Goal: Transaction & Acquisition: Book appointment/travel/reservation

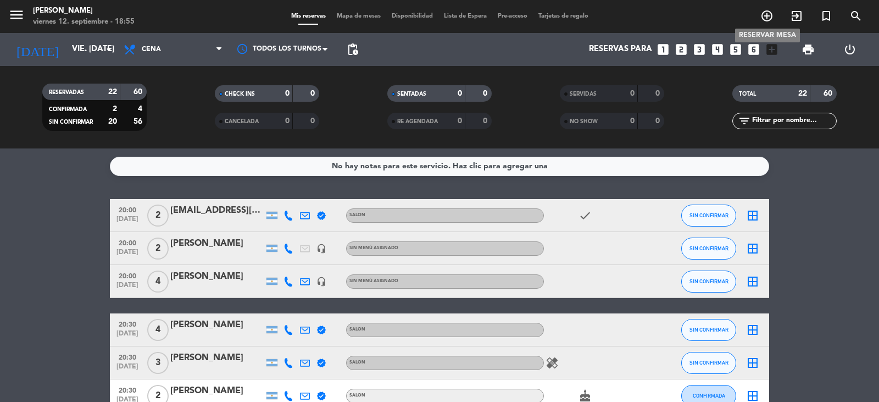
click at [767, 16] on icon "add_circle_outline" at bounding box center [767, 15] width 13 height 13
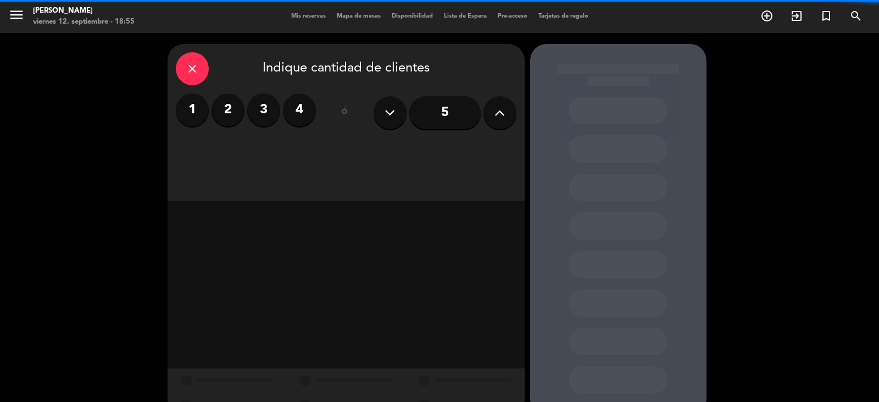
click at [295, 111] on label "4" at bounding box center [299, 109] width 33 height 33
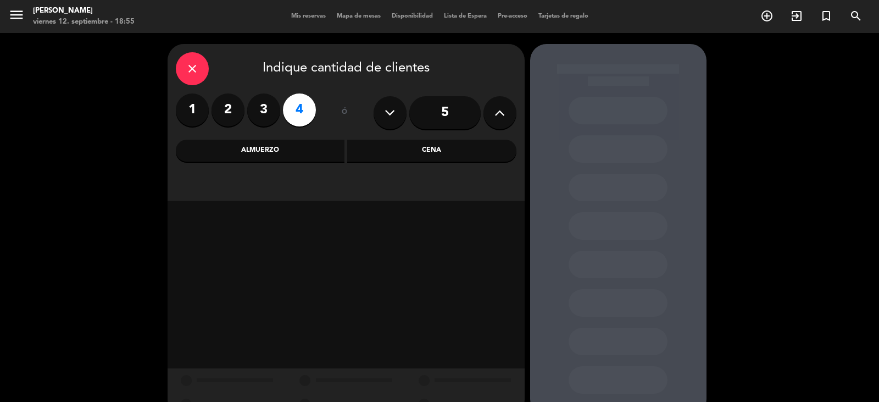
click at [414, 149] on div "Cena" at bounding box center [431, 151] width 169 height 22
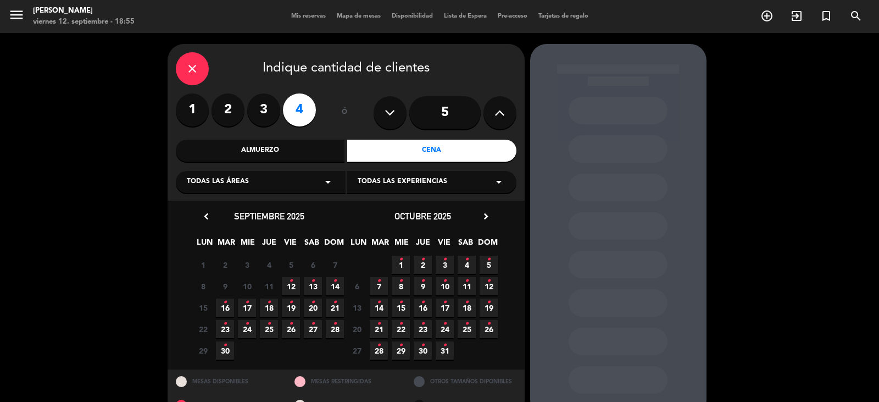
click at [291, 287] on icon "•" at bounding box center [291, 281] width 4 height 18
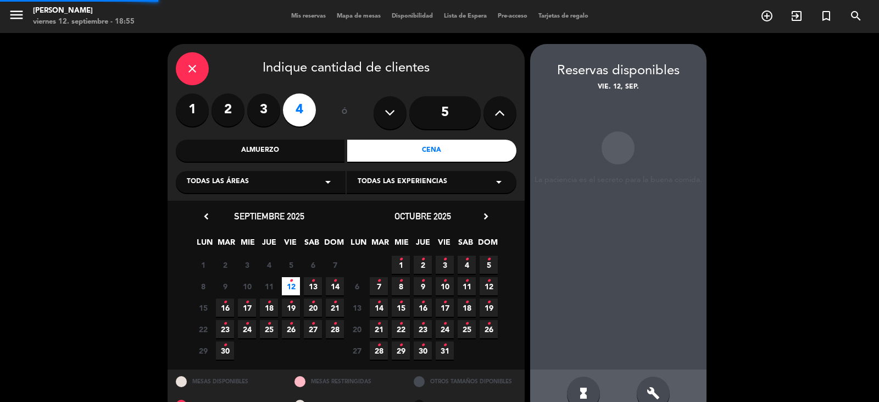
scroll to position [25, 0]
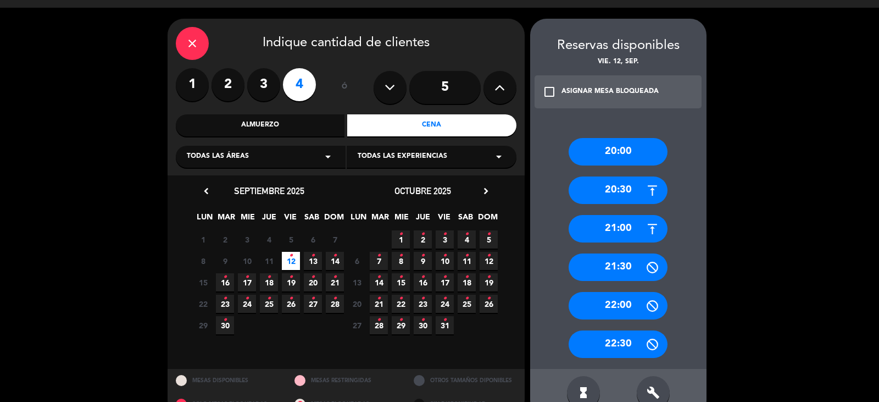
click at [617, 147] on div "20:00" at bounding box center [618, 151] width 99 height 27
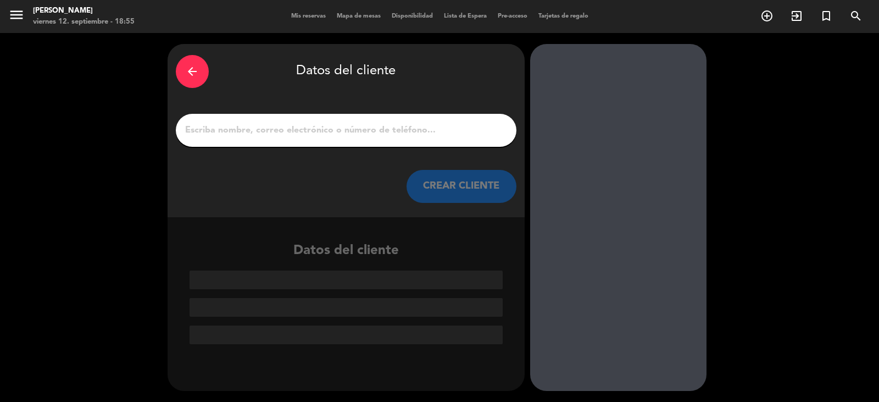
click at [341, 124] on input "1" at bounding box center [346, 130] width 324 height 15
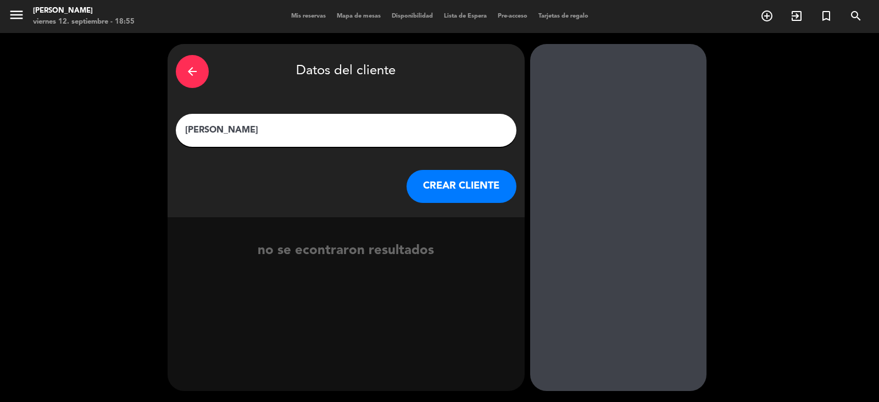
type input "[PERSON_NAME]"
click at [465, 193] on button "CREAR CLIENTE" at bounding box center [462, 186] width 110 height 33
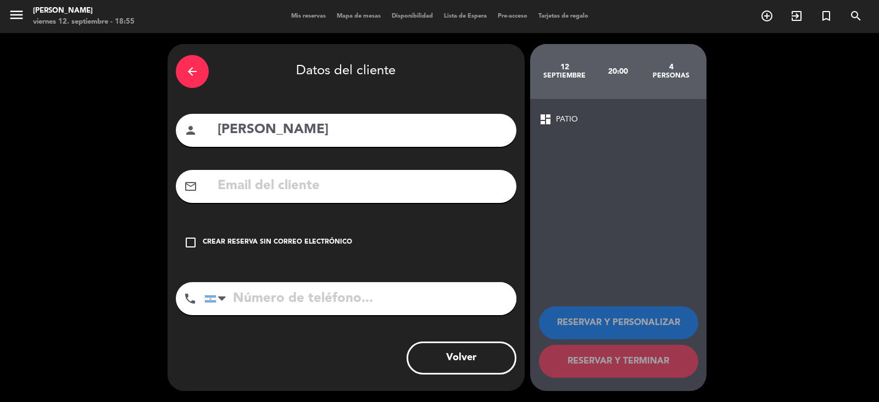
click at [263, 189] on input "text" at bounding box center [363, 186] width 292 height 23
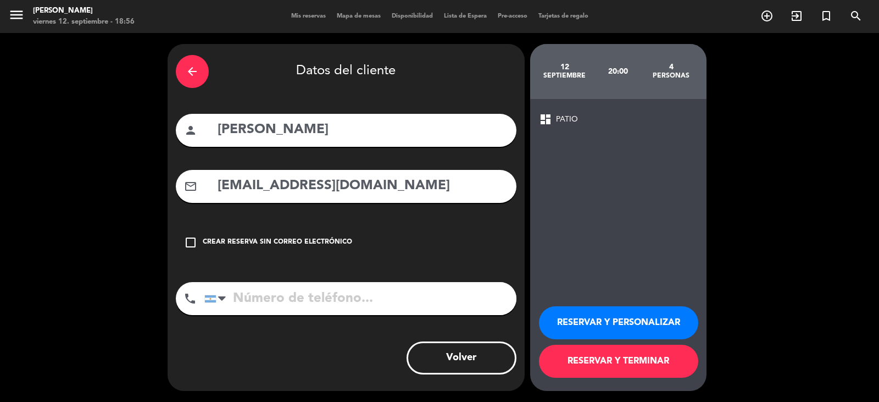
type input "[EMAIL_ADDRESS][DOMAIN_NAME]"
click at [194, 243] on icon "check_box_outline_blank" at bounding box center [190, 242] width 13 height 13
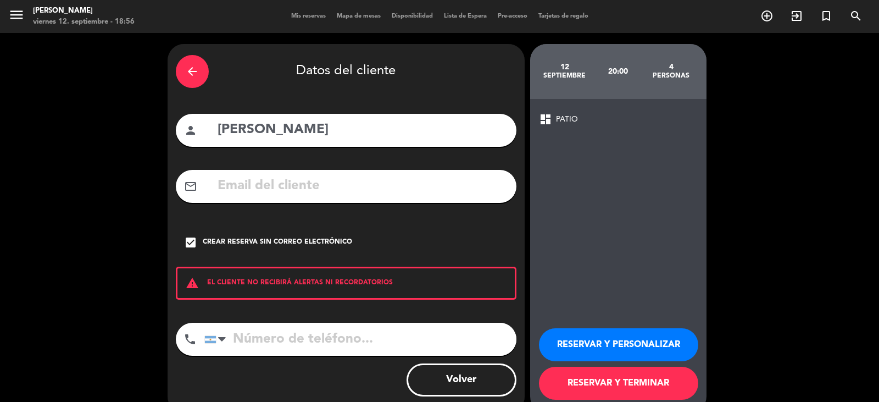
click at [622, 391] on button "RESERVAR Y TERMINAR" at bounding box center [618, 383] width 159 height 33
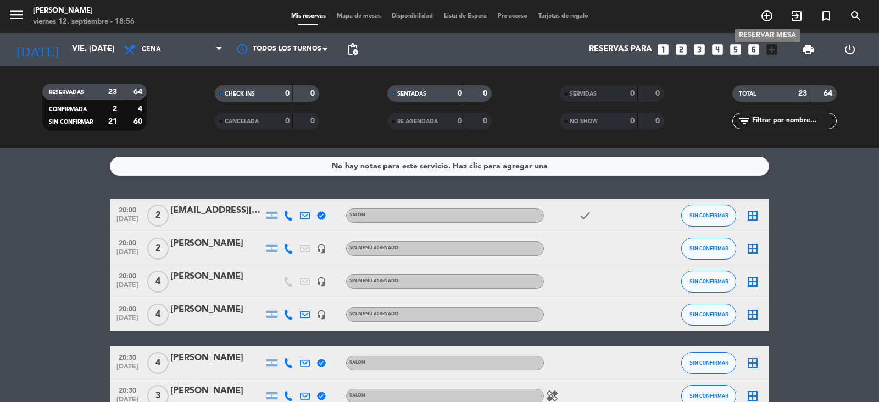
click at [761, 18] on icon "add_circle_outline" at bounding box center [767, 15] width 13 height 13
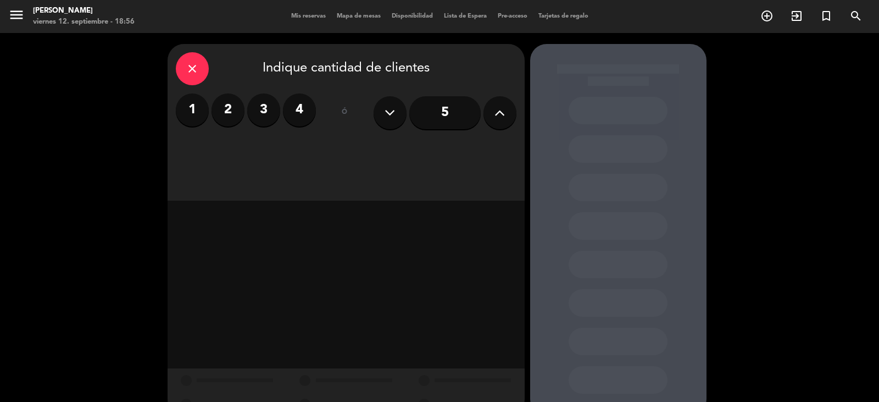
click at [295, 109] on label "4" at bounding box center [299, 109] width 33 height 33
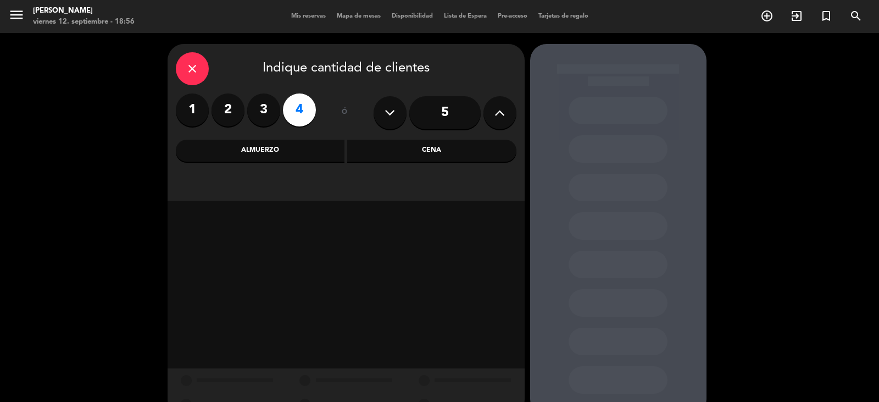
click at [422, 150] on div "Cena" at bounding box center [431, 151] width 169 height 22
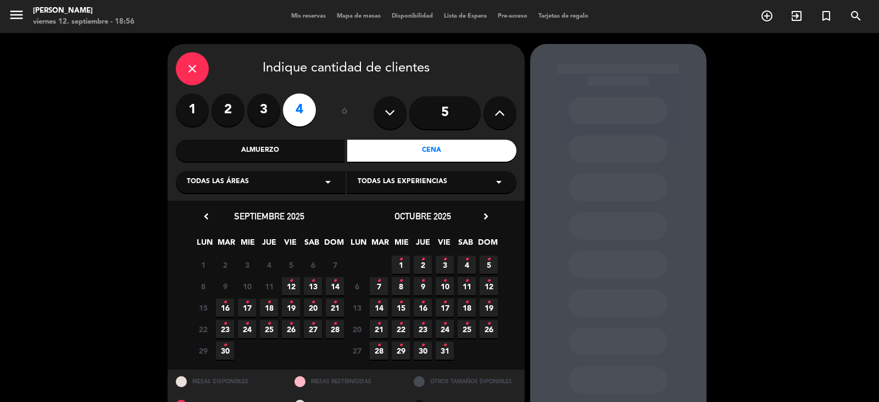
click at [292, 285] on icon "•" at bounding box center [291, 281] width 4 height 18
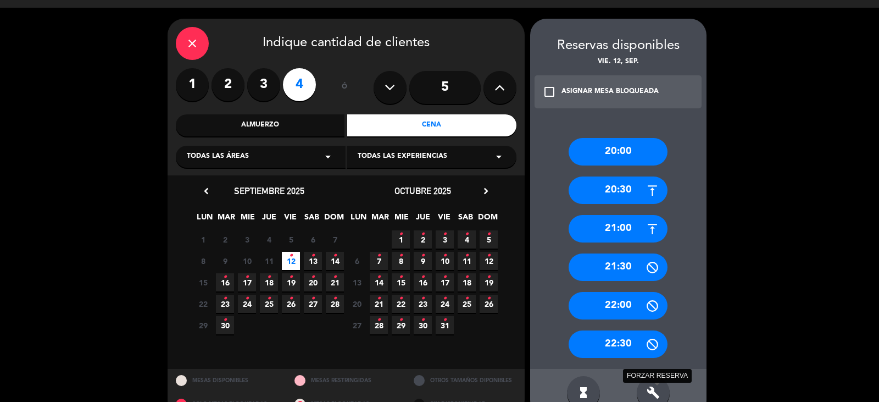
click at [651, 390] on icon "build" at bounding box center [653, 392] width 13 height 13
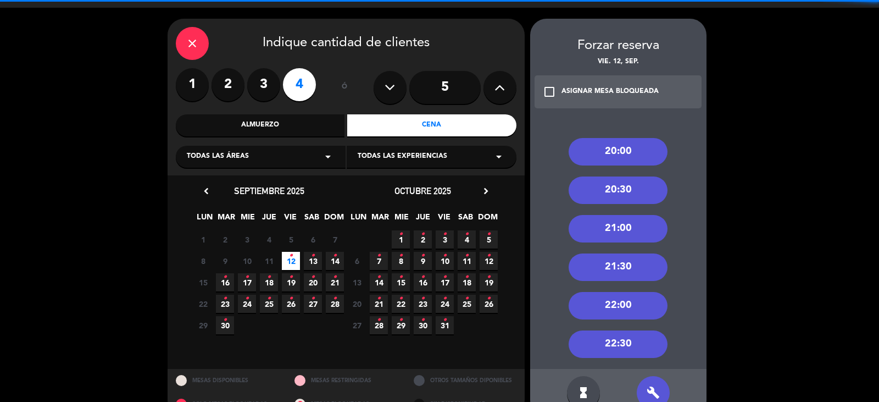
click at [620, 193] on div "20:30" at bounding box center [618, 189] width 99 height 27
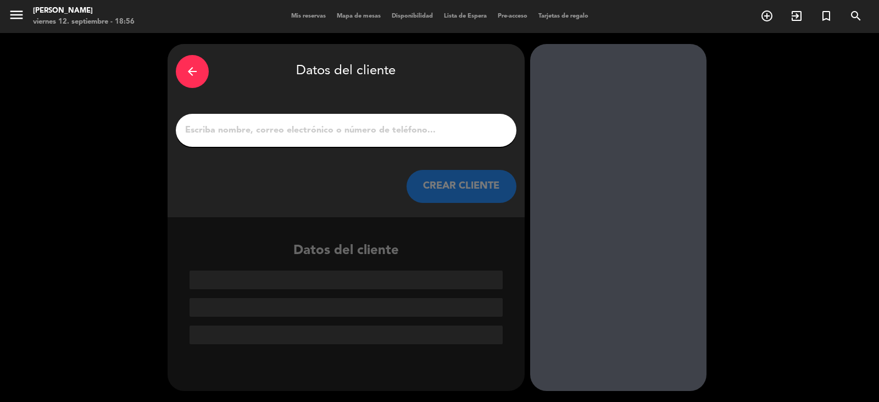
scroll to position [0, 0]
click at [310, 124] on input "1" at bounding box center [346, 130] width 324 height 15
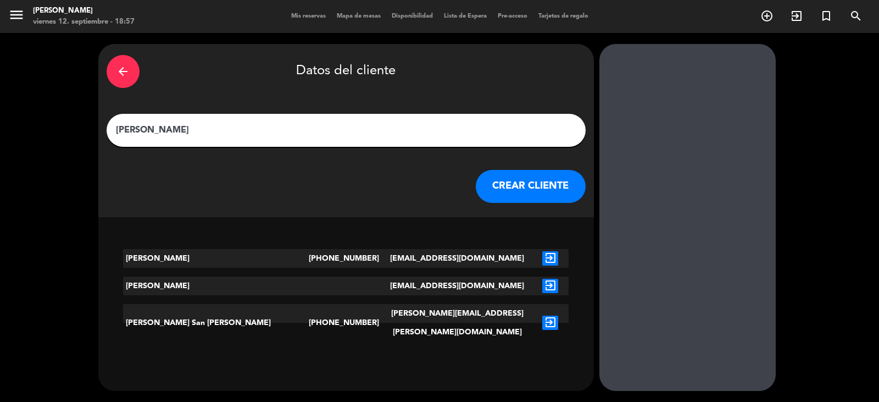
type input "[PERSON_NAME]"
click at [485, 185] on button "CREAR CLIENTE" at bounding box center [531, 186] width 110 height 33
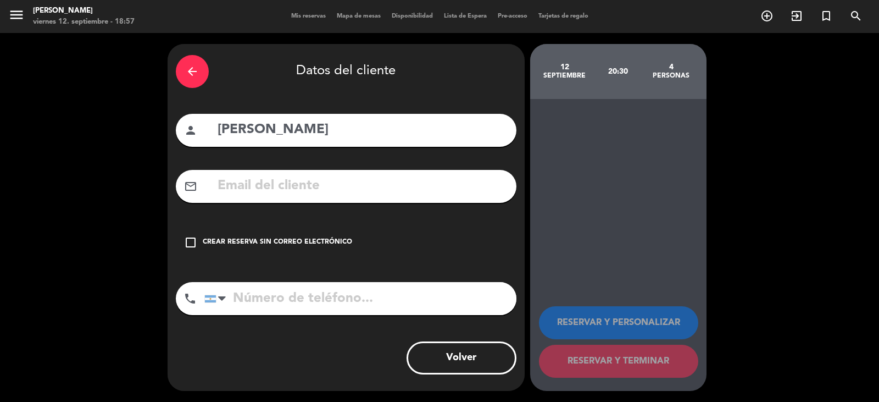
click at [191, 242] on icon "check_box_outline_blank" at bounding box center [190, 242] width 13 height 13
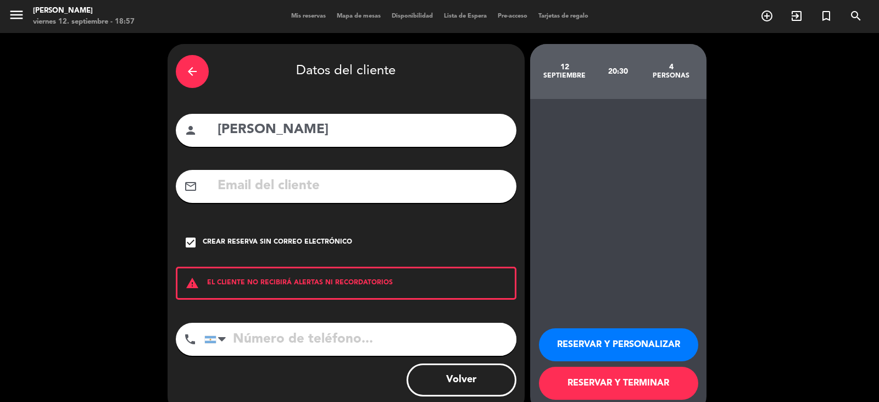
click at [660, 383] on button "RESERVAR Y TERMINAR" at bounding box center [618, 383] width 159 height 33
